Goal: Information Seeking & Learning: Check status

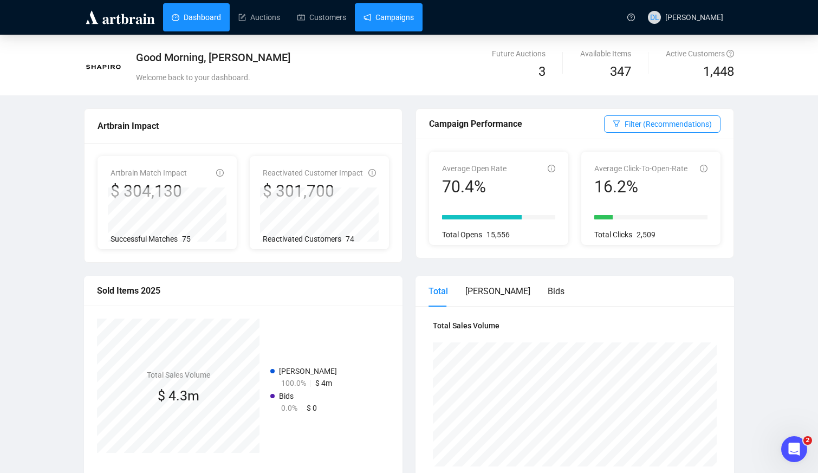
click at [391, 17] on link "Campaigns" at bounding box center [389, 17] width 50 height 28
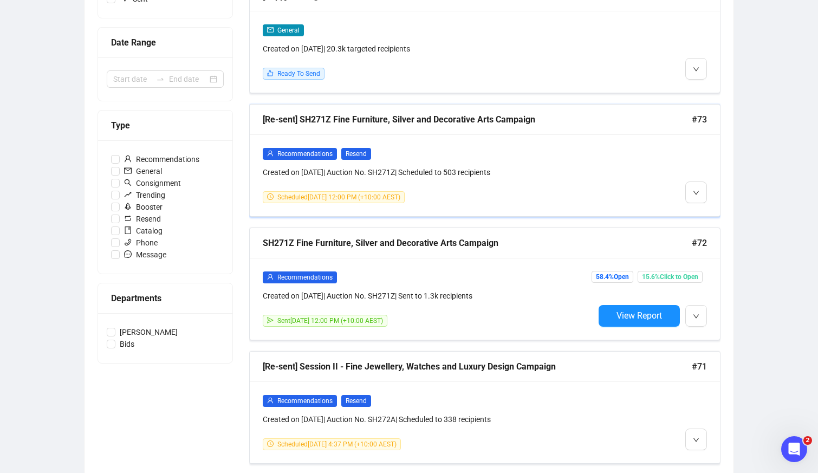
scroll to position [325, 0]
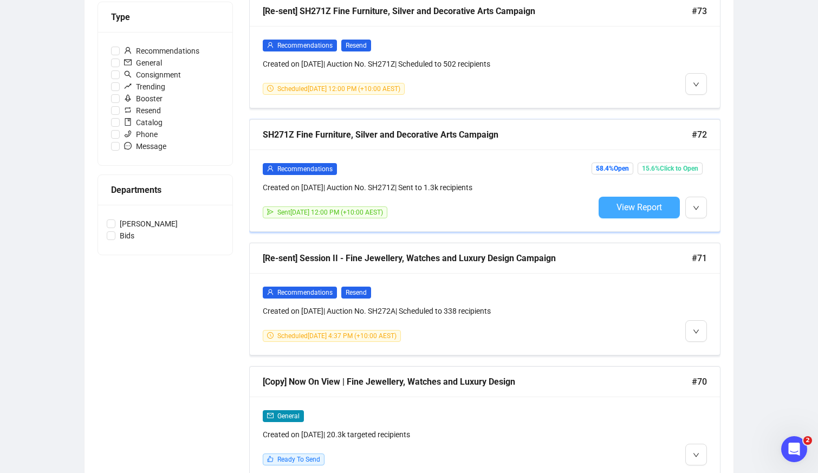
click at [606, 207] on button "View Report" at bounding box center [639, 208] width 81 height 22
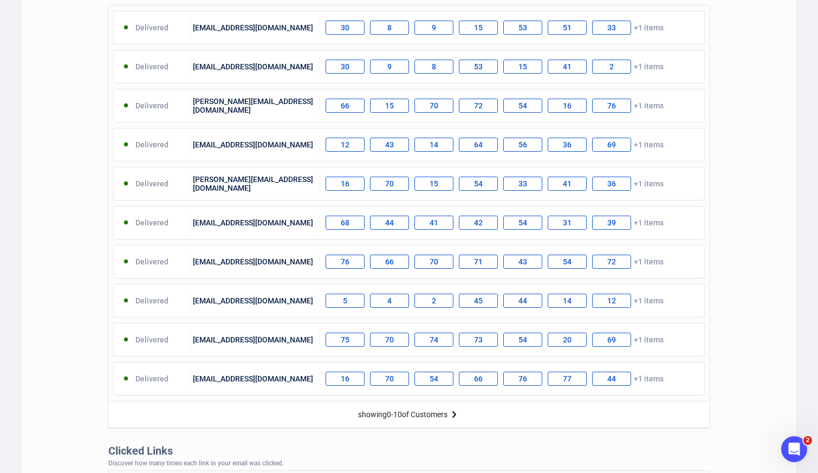
scroll to position [542, 0]
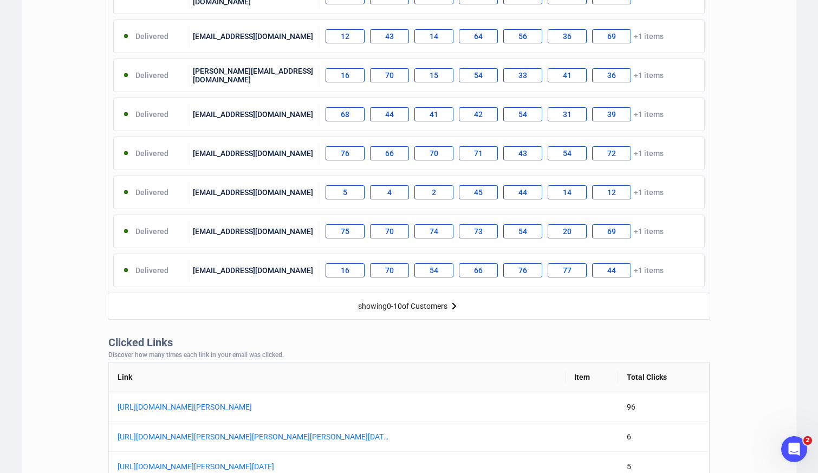
click at [458, 303] on img at bounding box center [454, 306] width 13 height 13
click at [464, 310] on img at bounding box center [462, 306] width 13 height 13
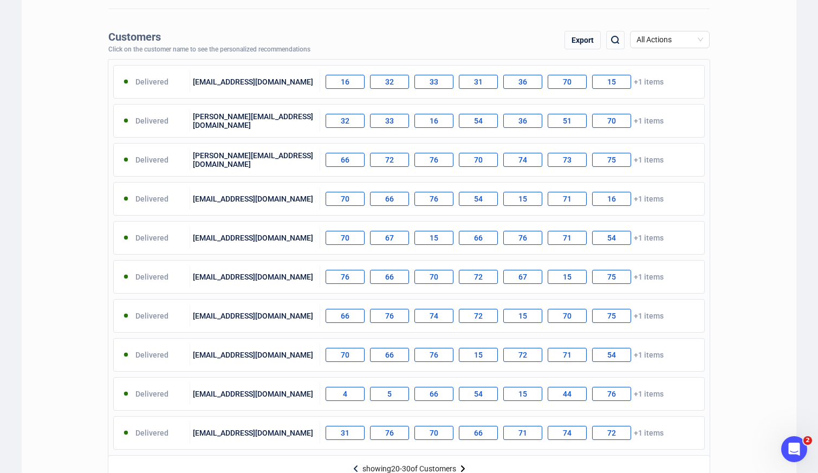
scroll to position [488, 0]
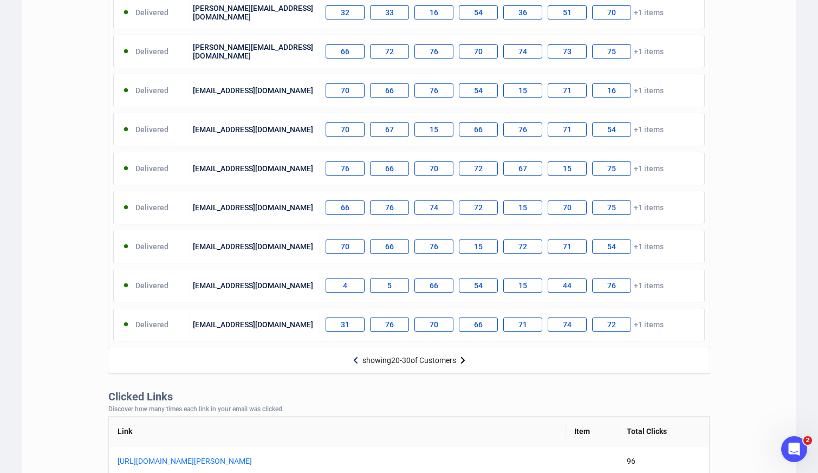
click at [461, 357] on img at bounding box center [462, 360] width 13 height 13
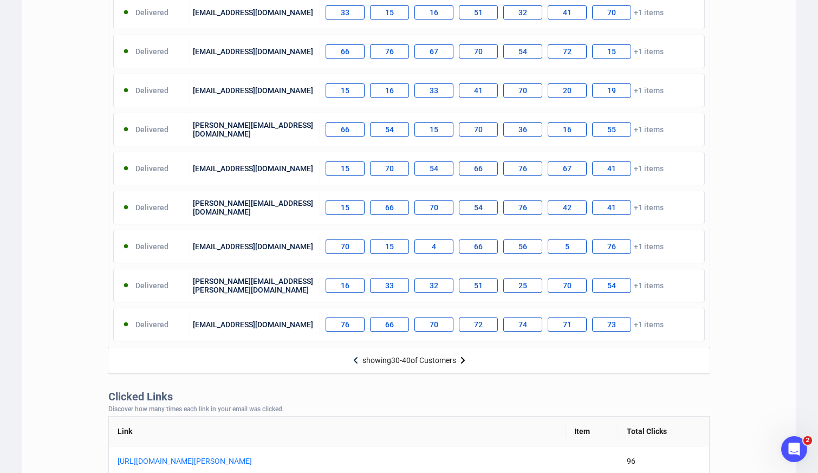
click at [461, 357] on img at bounding box center [462, 360] width 13 height 13
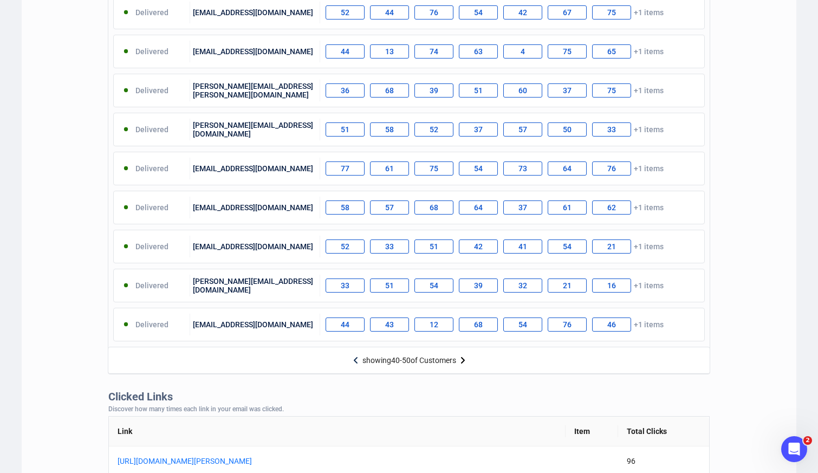
click at [461, 357] on img at bounding box center [462, 360] width 13 height 13
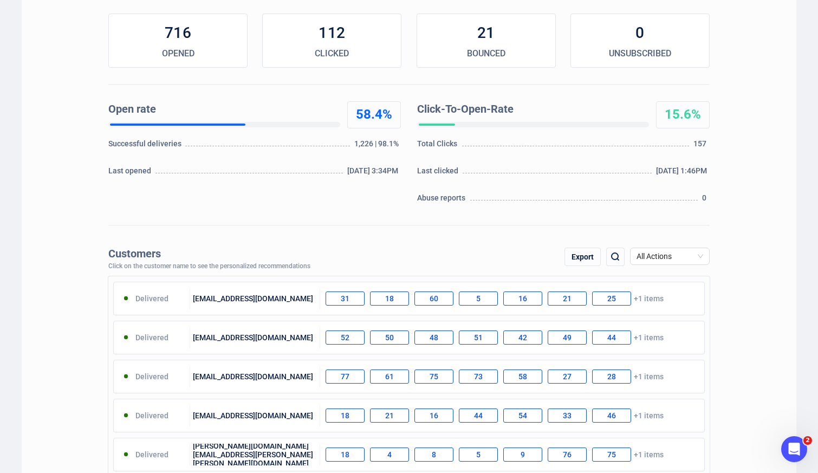
scroll to position [0, 0]
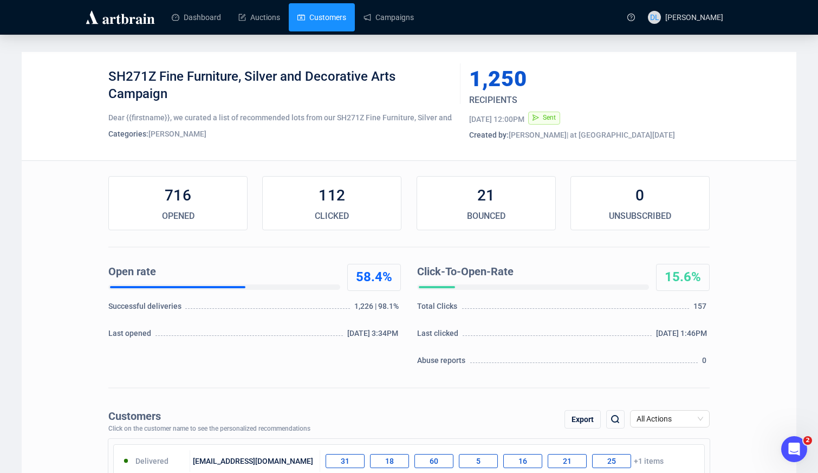
click at [311, 21] on link "Customers" at bounding box center [322, 17] width 49 height 28
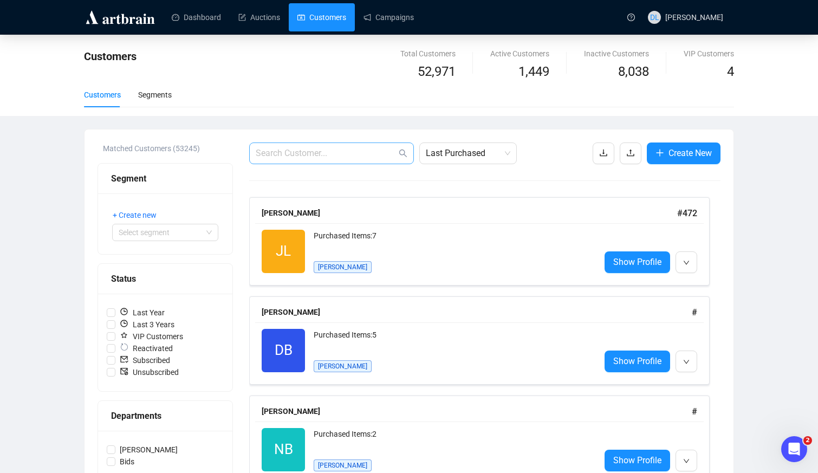
click at [305, 160] on span at bounding box center [331, 154] width 165 height 22
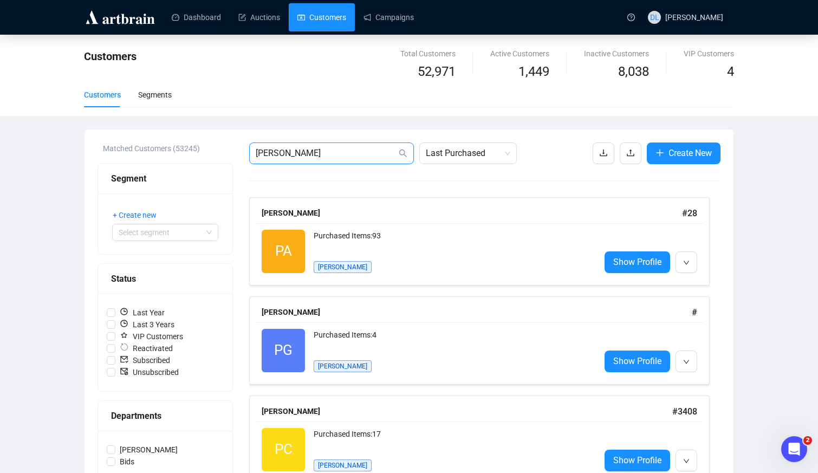
type input "[PERSON_NAME]"
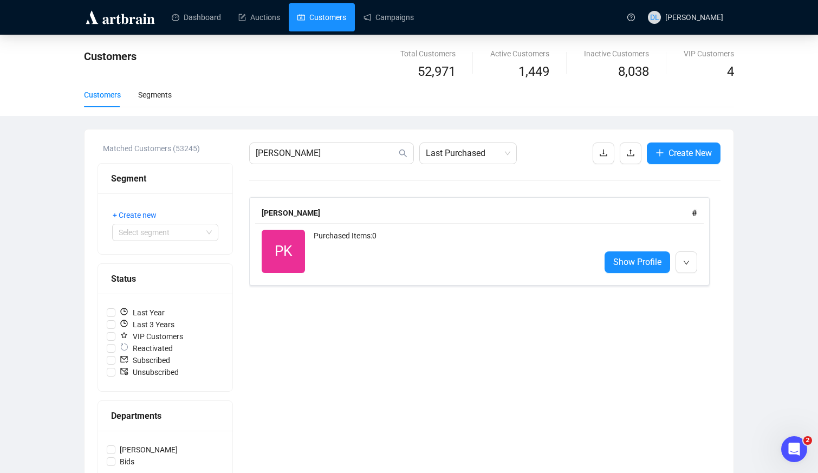
click at [145, 16] on img at bounding box center [120, 17] width 73 height 17
click at [206, 17] on link "Dashboard" at bounding box center [196, 17] width 49 height 28
